Goal: Task Accomplishment & Management: Manage account settings

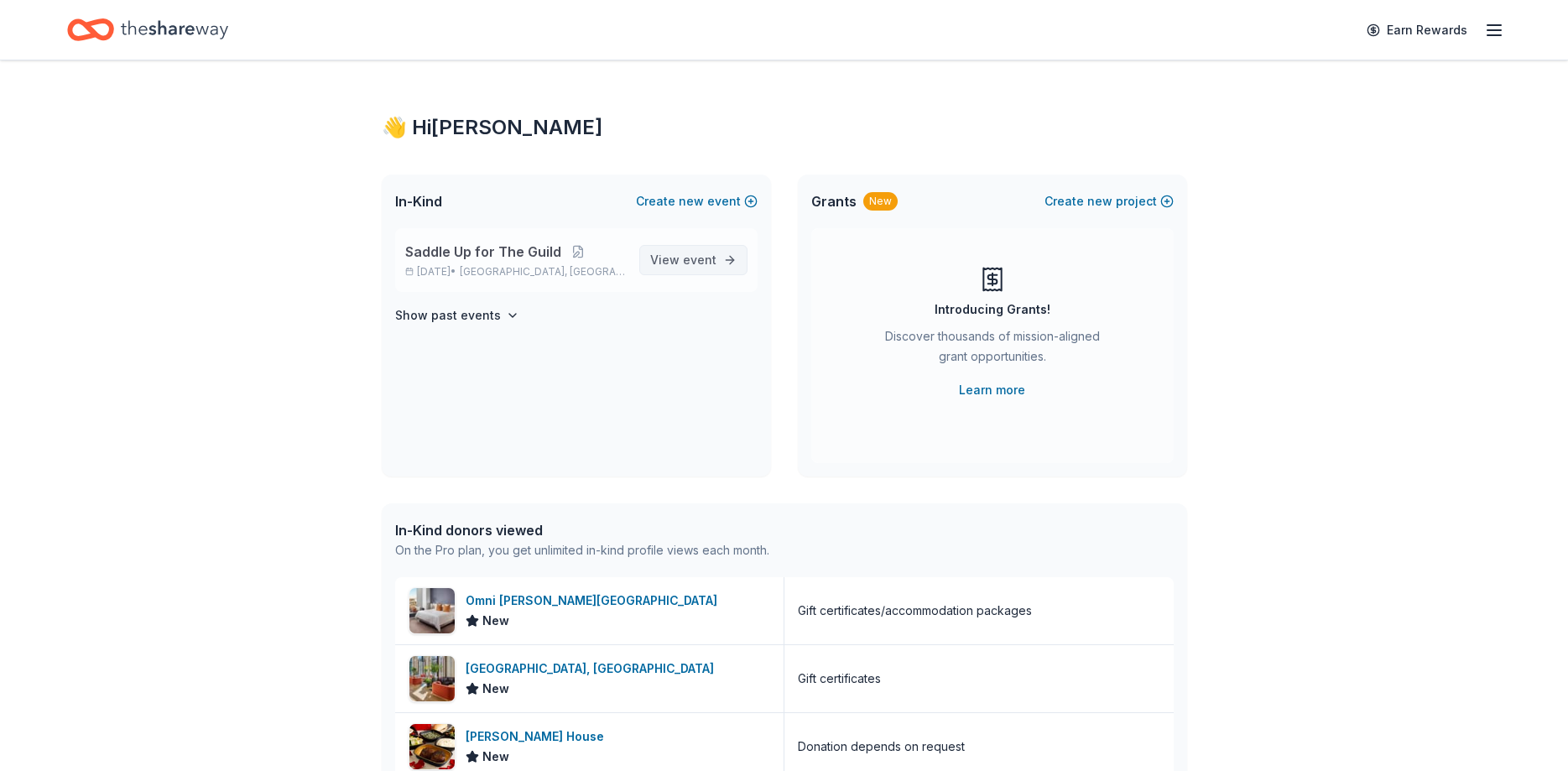
click at [701, 258] on span "event" at bounding box center [700, 260] width 34 height 15
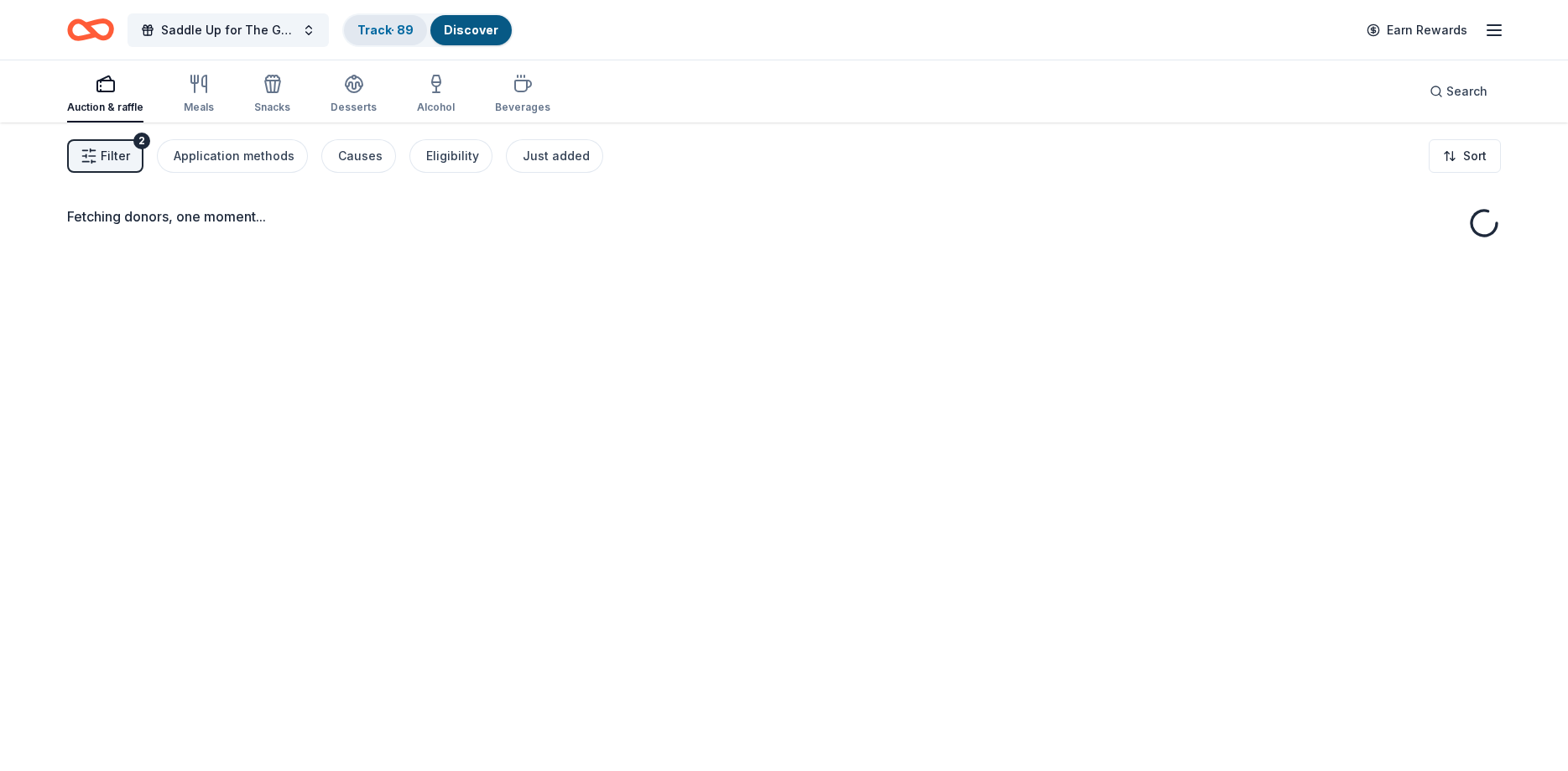
click at [370, 33] on link "Track · 89" at bounding box center [385, 30] width 56 height 15
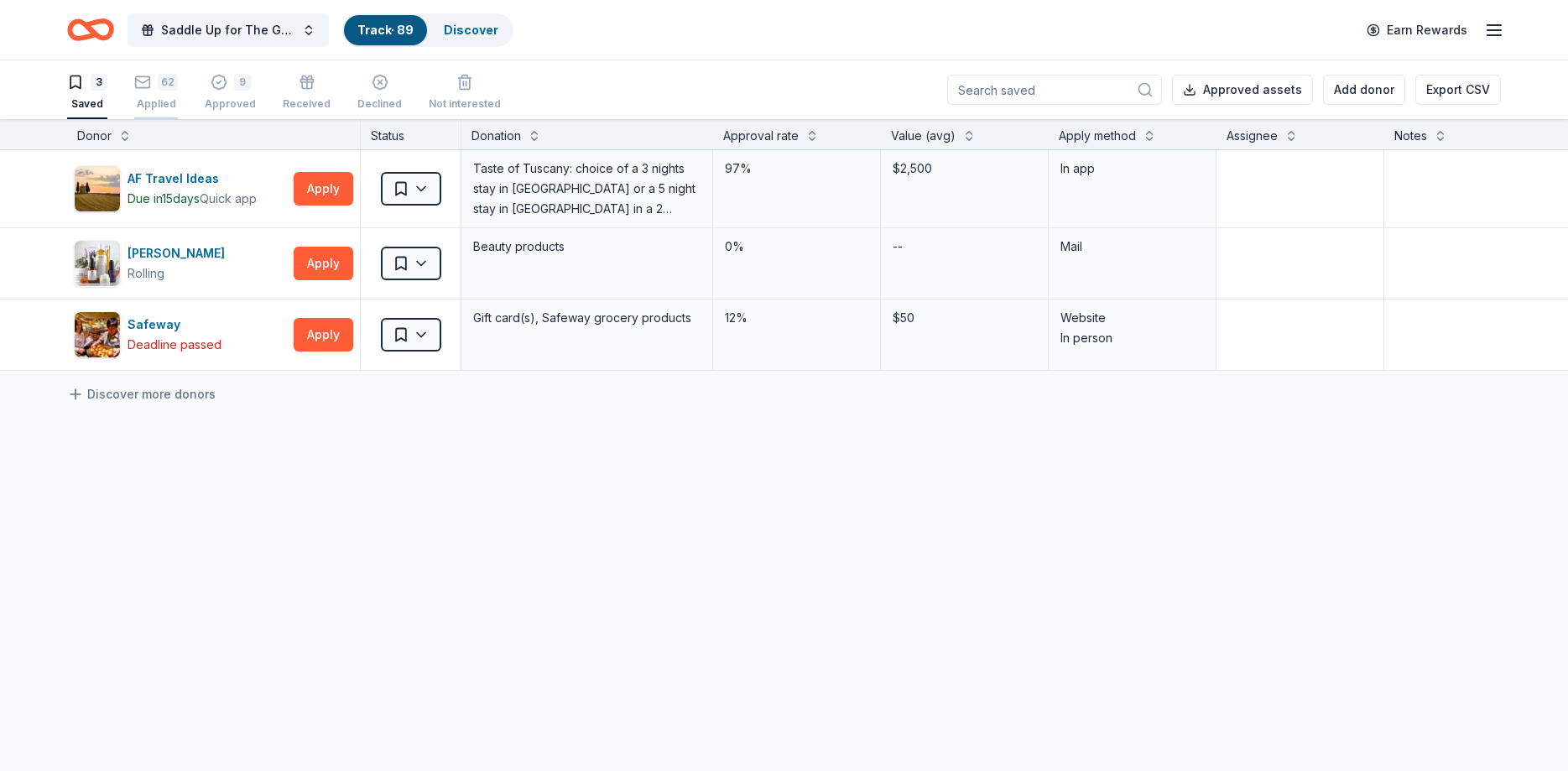
click at [170, 93] on div "62 Applied" at bounding box center [156, 92] width 44 height 37
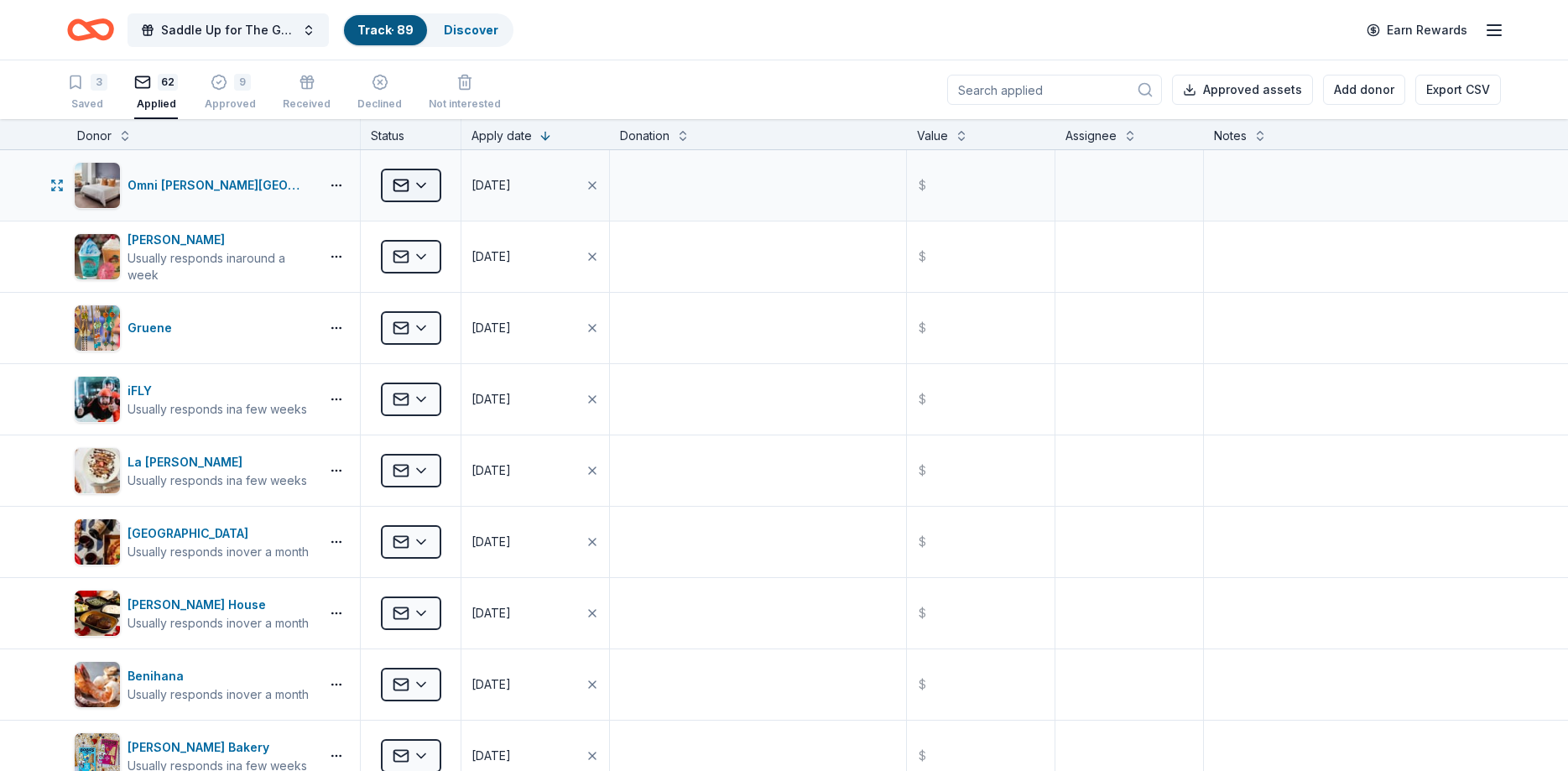
click at [421, 190] on html "Saddle Up for The Guild Track · 89 Discover Earn Rewards 3 Saved 62 Applied 9 A…" at bounding box center [784, 386] width 1568 height 771
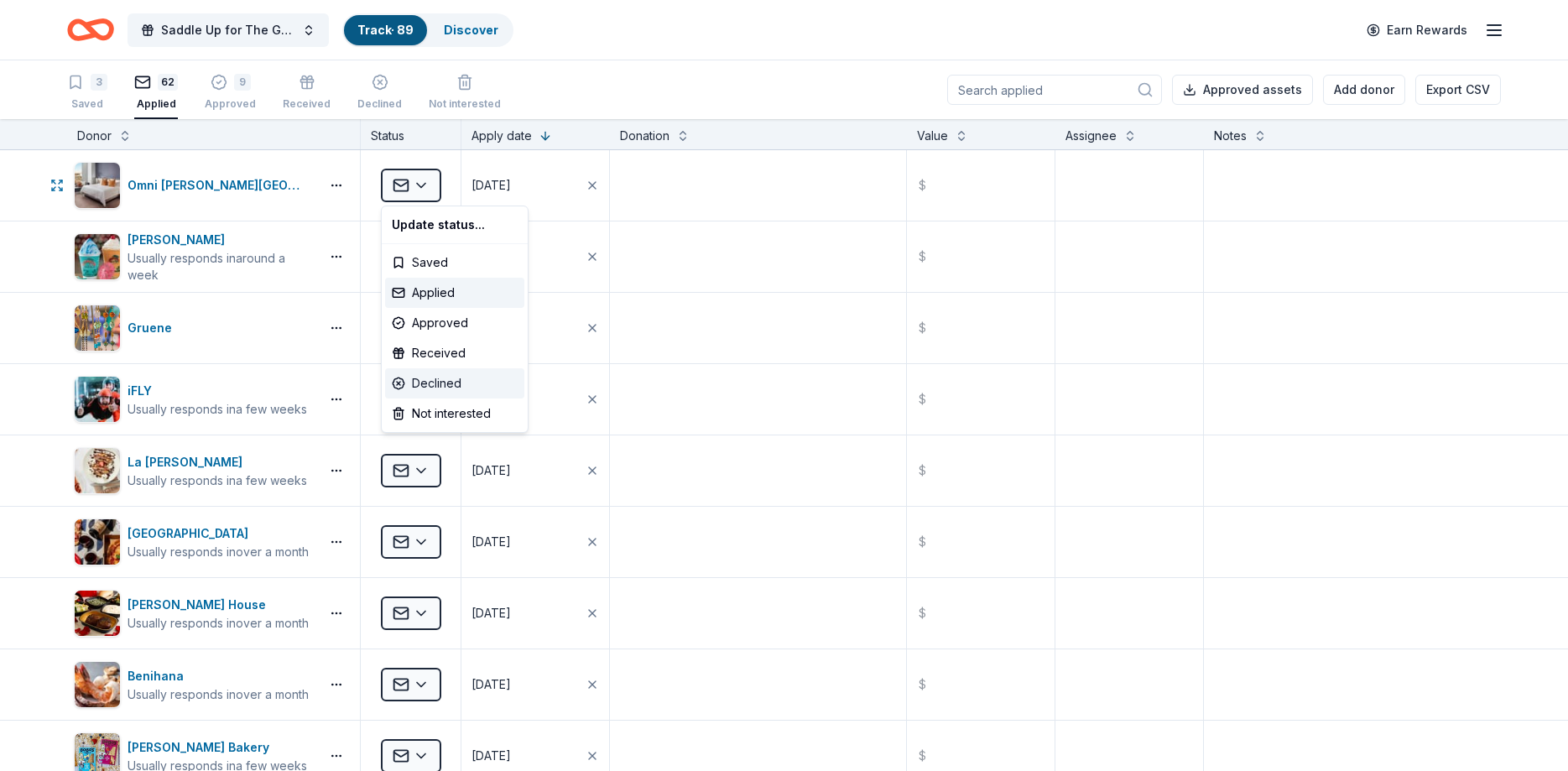
click at [448, 393] on div "Declined" at bounding box center [454, 383] width 140 height 30
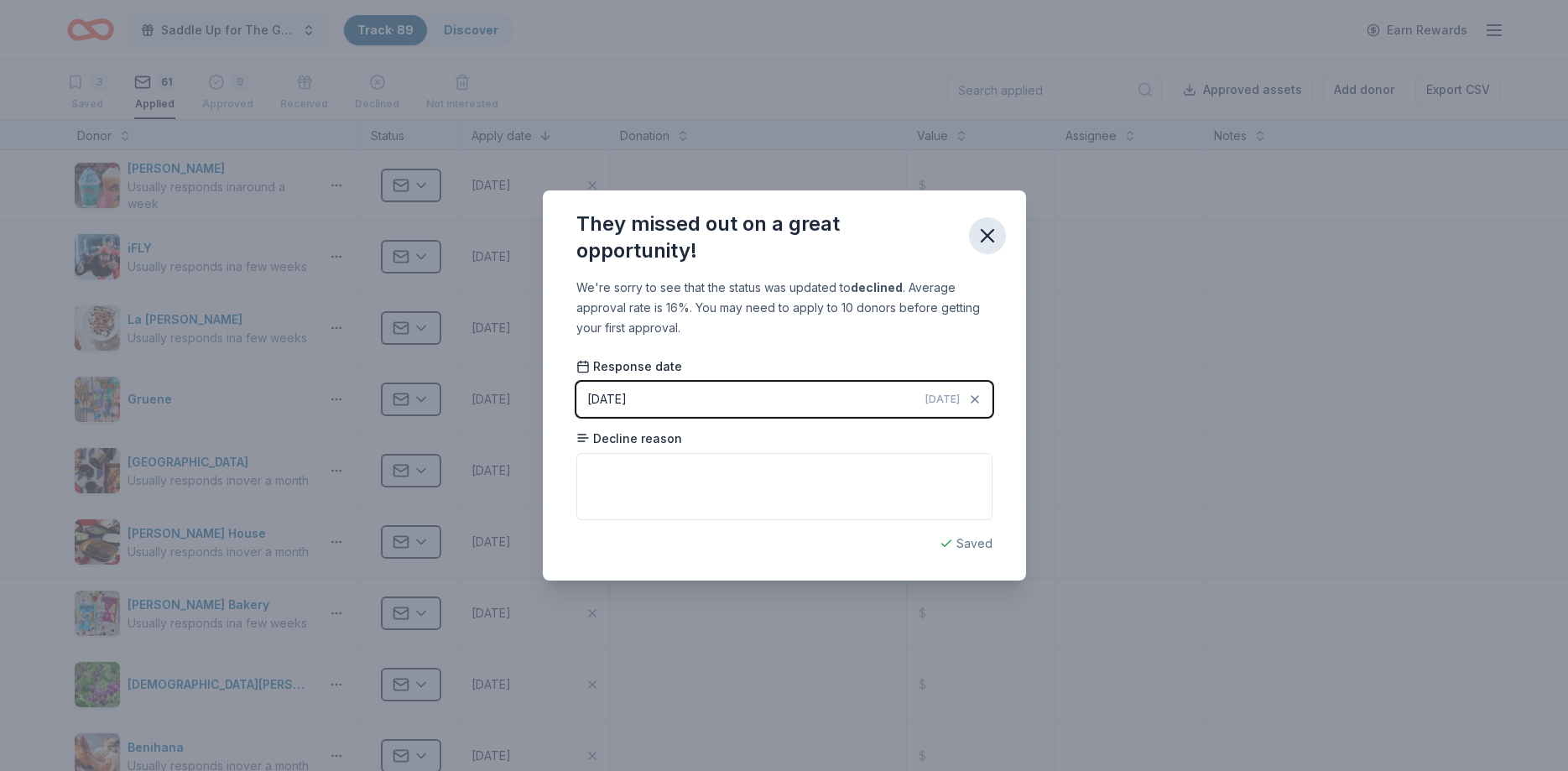
click at [987, 236] on icon "button" at bounding box center [987, 235] width 12 height 12
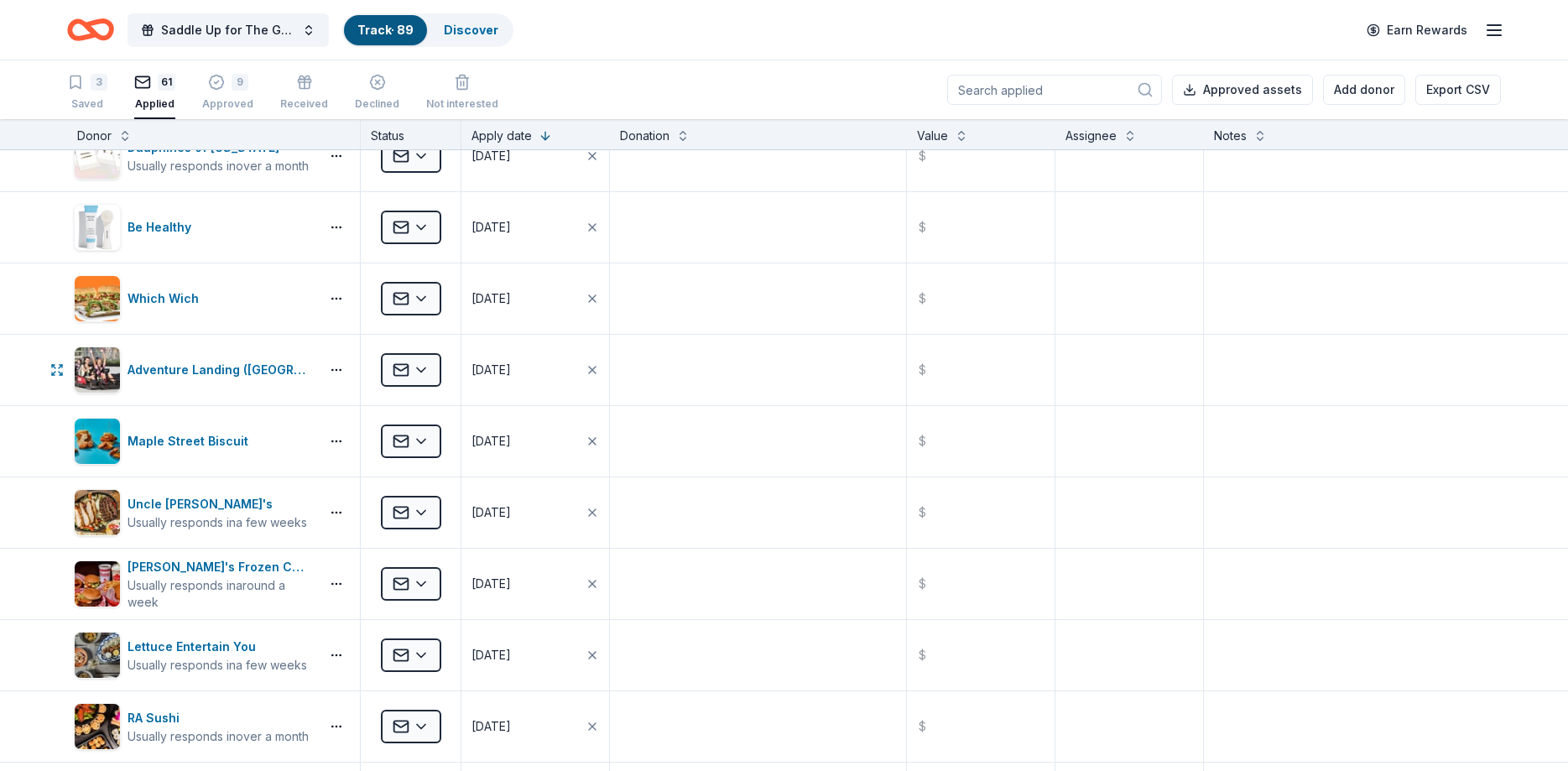
scroll to position [705, 0]
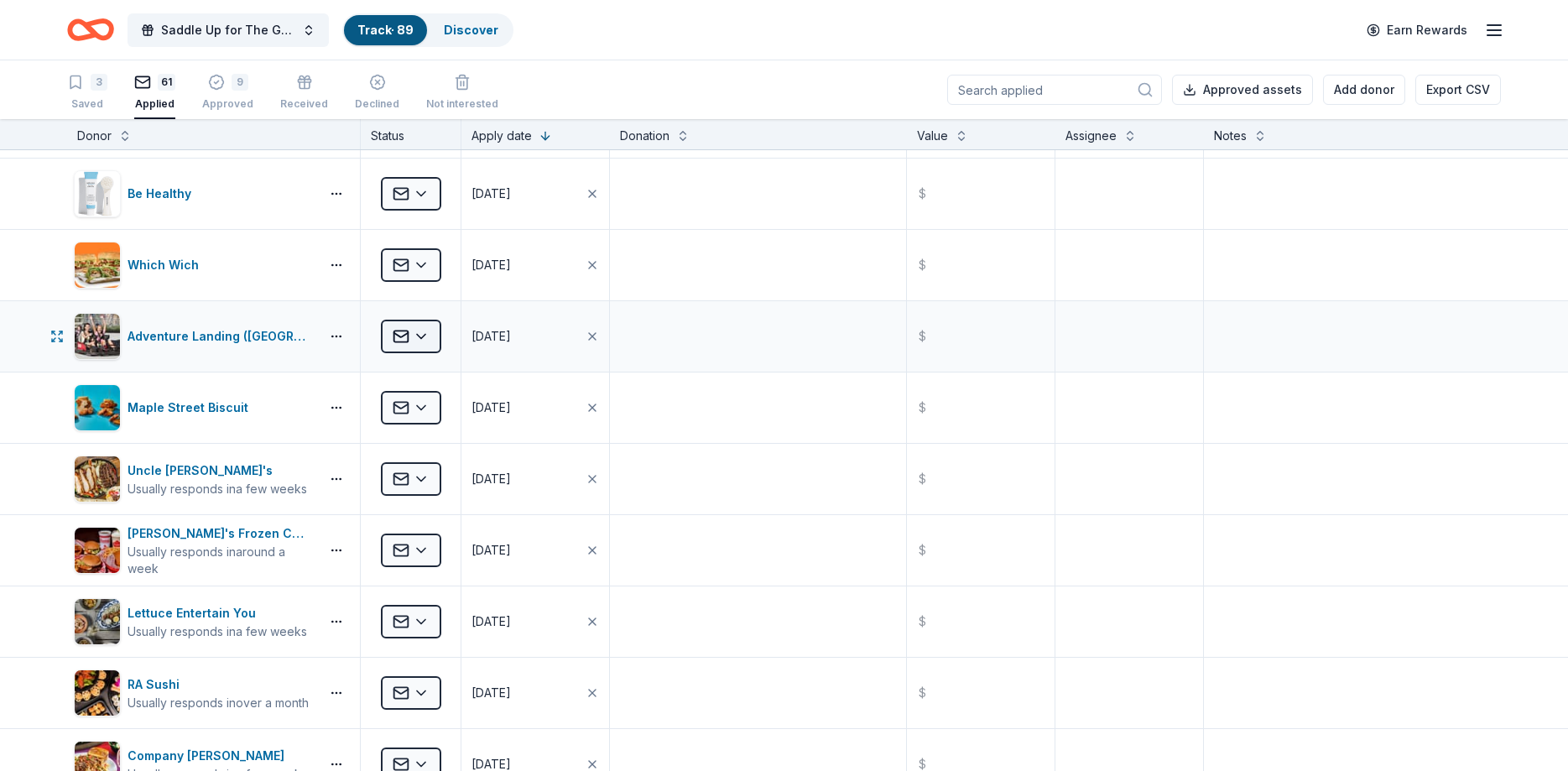
click at [424, 334] on html "Saddle Up for The Guild Track · 89 Discover Earn Rewards 3 Saved 61 Applied 9 A…" at bounding box center [784, 386] width 1568 height 771
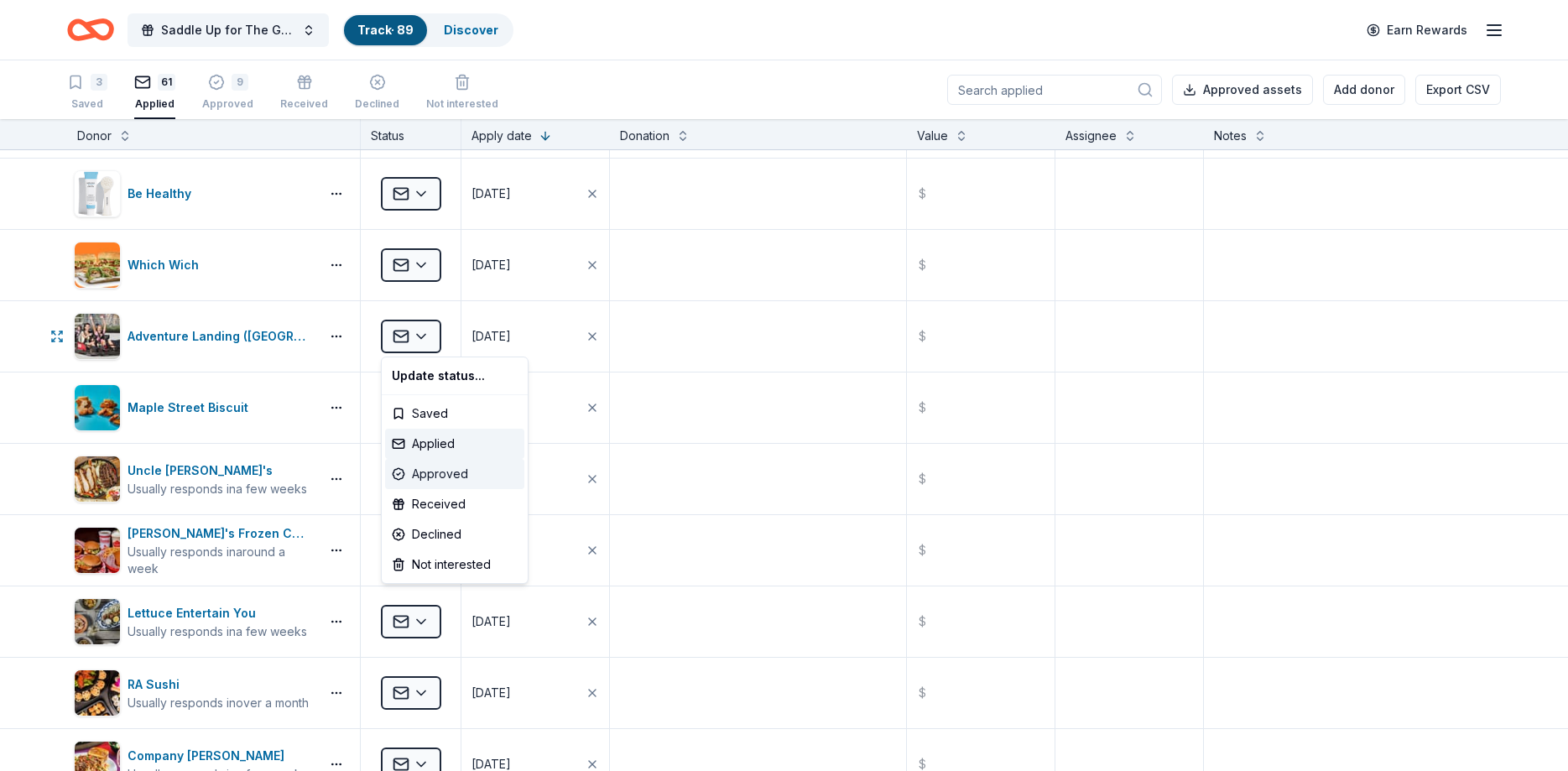
click at [444, 469] on div "Approved" at bounding box center [454, 474] width 140 height 30
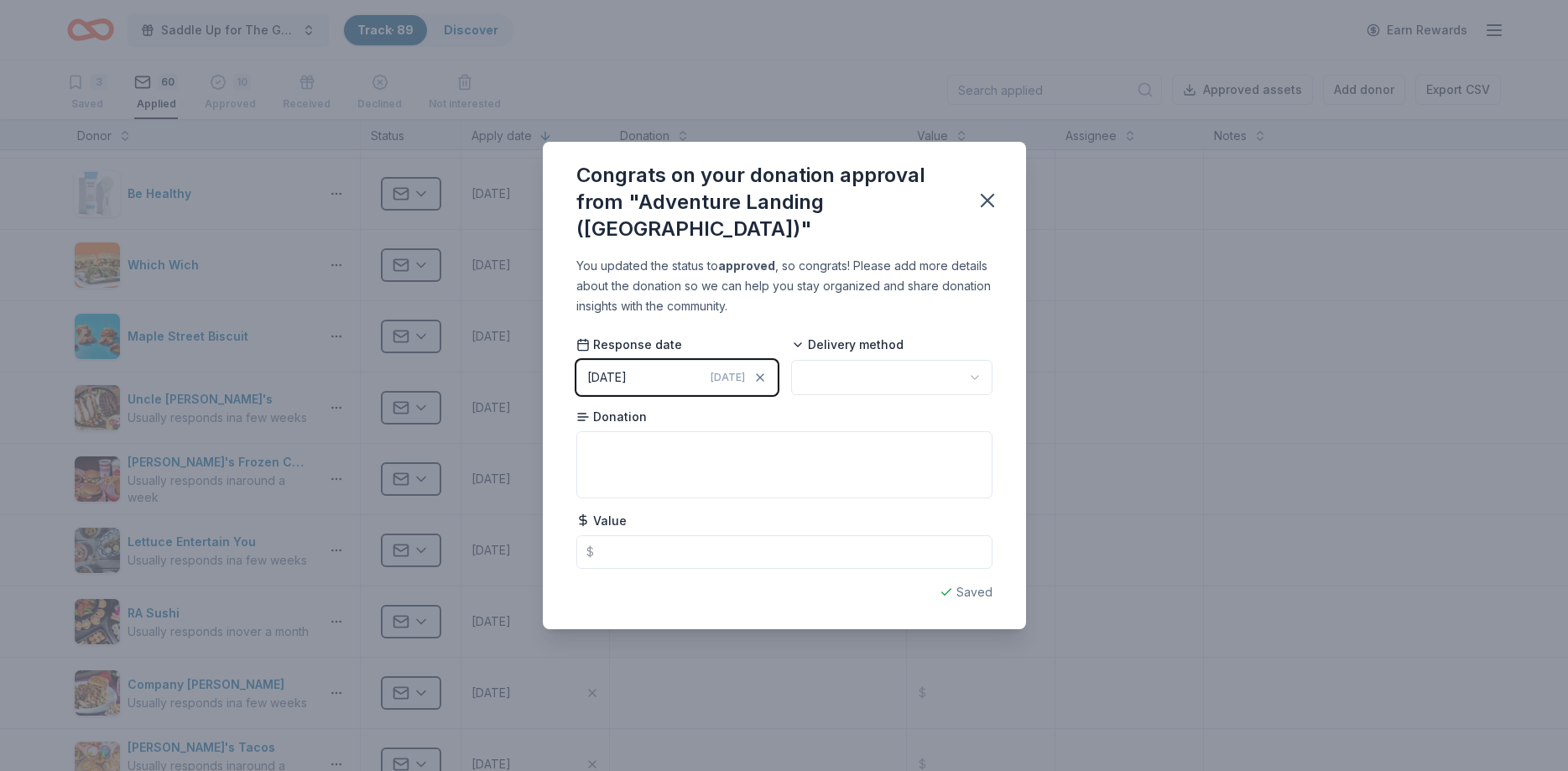
click at [823, 368] on html "Saddle Up for The Guild Track · 89 Discover Earn Rewards 3 Saved 60 Applied 10 …" at bounding box center [784, 386] width 1568 height 771
click at [674, 451] on textarea at bounding box center [784, 464] width 416 height 67
type textarea "4 passes"
click at [637, 544] on input "text" at bounding box center [784, 552] width 416 height 34
click at [987, 200] on icon "button" at bounding box center [987, 200] width 12 height 12
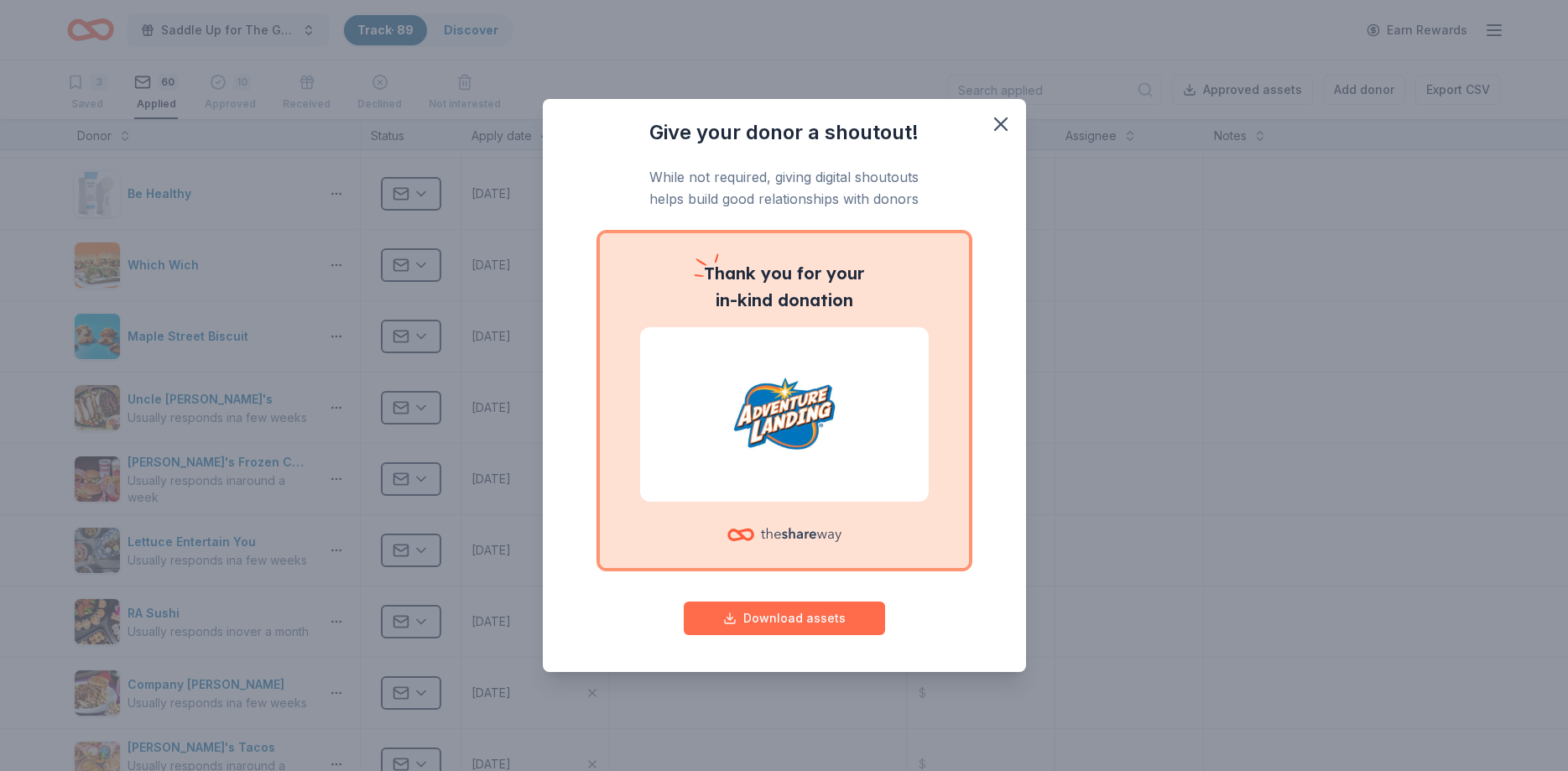
click at [803, 628] on button "Download assets" at bounding box center [784, 618] width 201 height 34
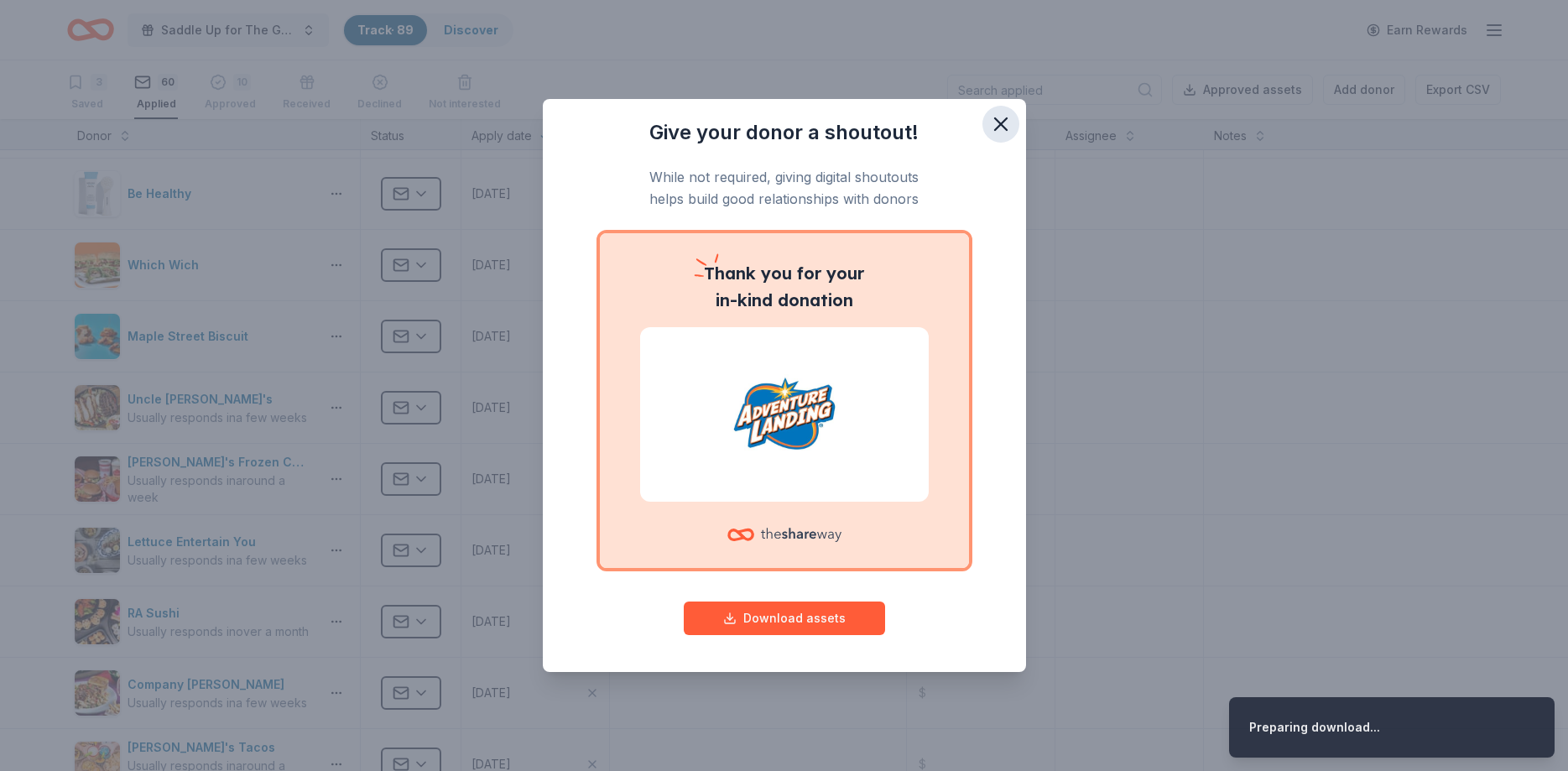
click at [1002, 117] on icon "button" at bounding box center [1001, 124] width 24 height 24
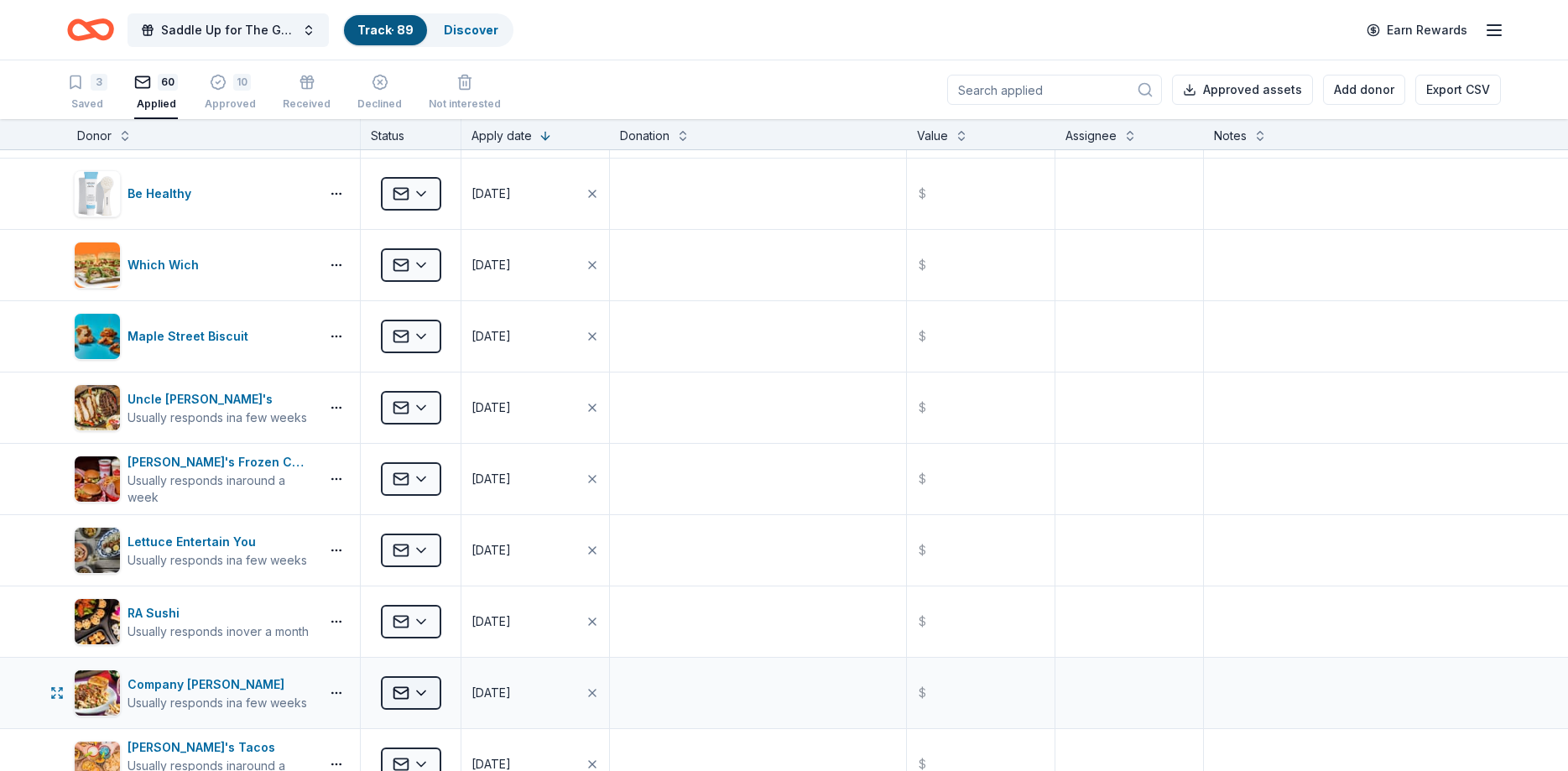
click at [427, 699] on html "Saddle Up for The Guild Track · 89 Discover Earn Rewards 3 Saved 60 Applied 10 …" at bounding box center [784, 386] width 1568 height 771
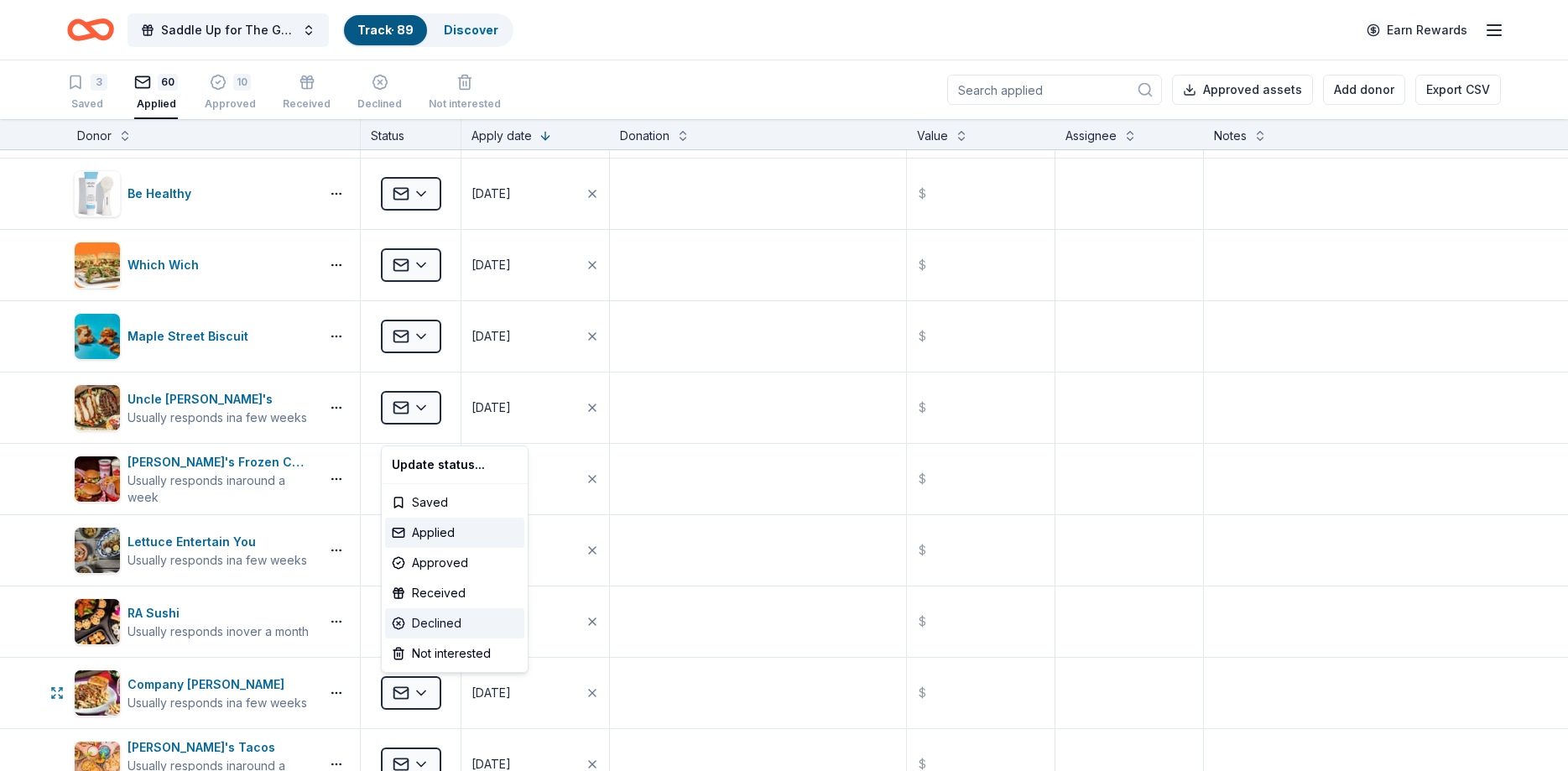
click at [429, 628] on div "Declined" at bounding box center [454, 623] width 140 height 30
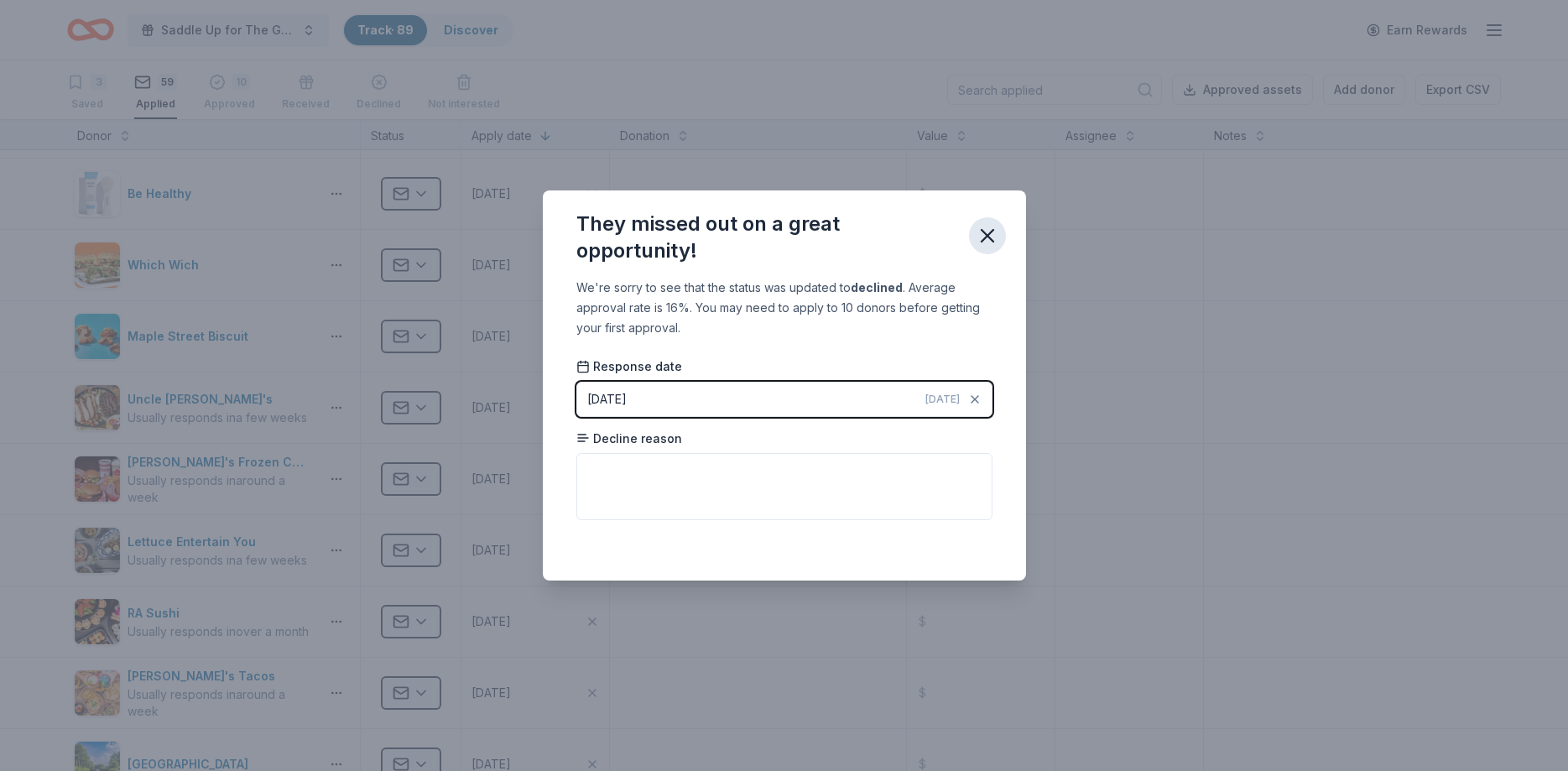
click at [979, 240] on icon "button" at bounding box center [988, 236] width 24 height 24
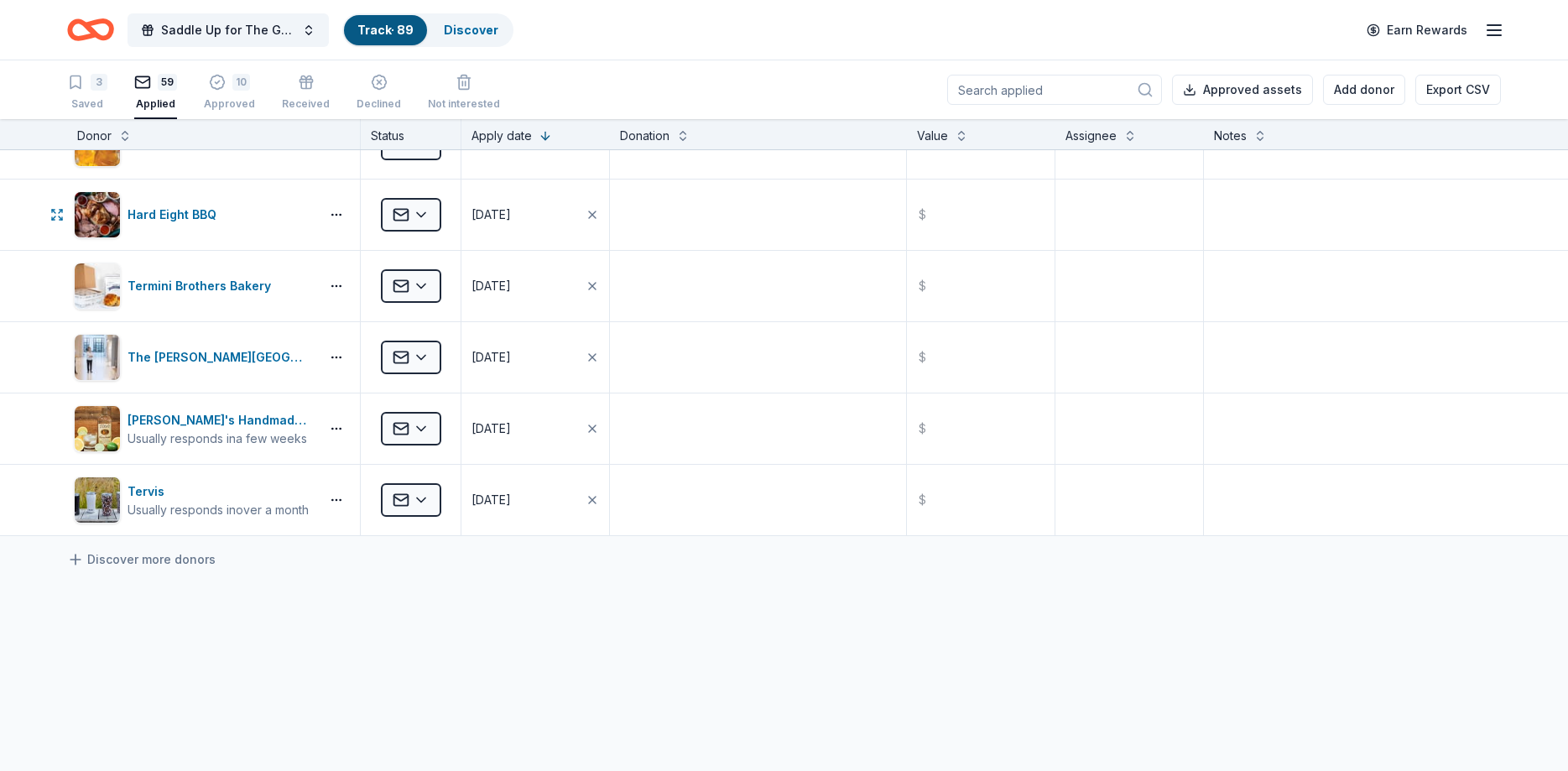
scroll to position [3825, 0]
